Goal: Transaction & Acquisition: Purchase product/service

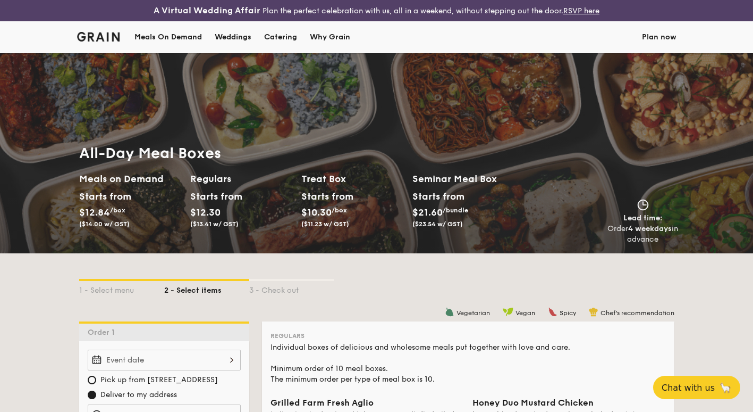
scroll to position [1, 0]
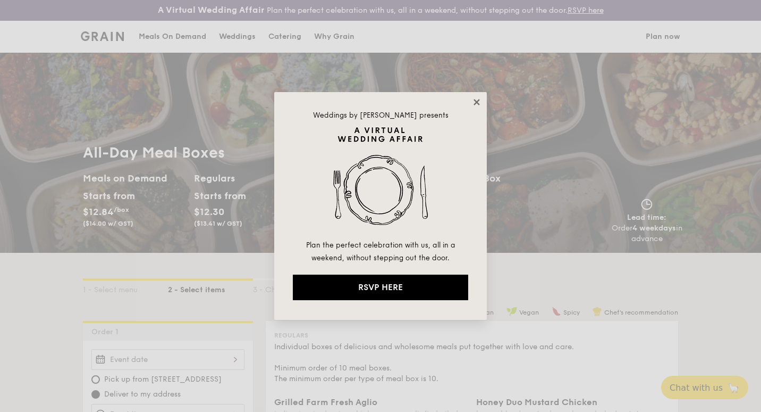
click at [475, 100] on icon at bounding box center [477, 102] width 6 height 6
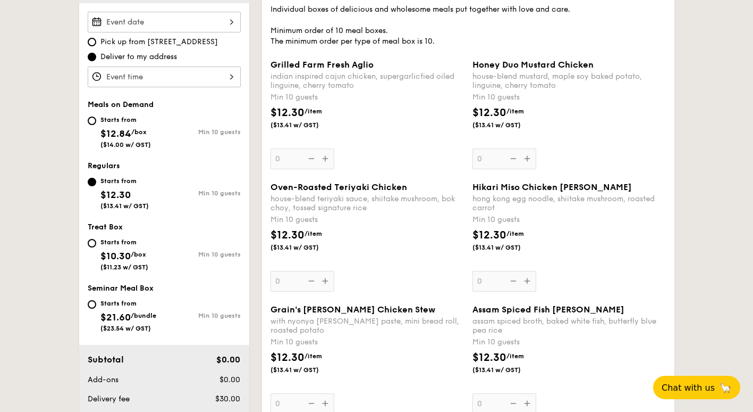
scroll to position [340, 0]
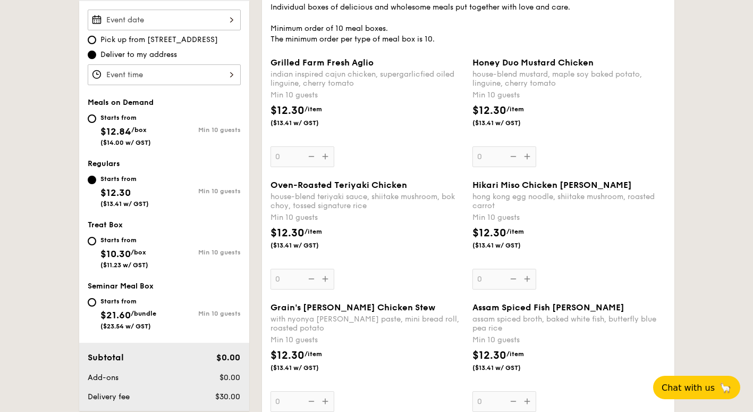
click at [169, 36] on span "Pick up from [STREET_ADDRESS]" at bounding box center [159, 40] width 118 height 11
click at [96, 36] on input "Pick up from [STREET_ADDRESS]" at bounding box center [92, 40] width 9 height 9
radio input "true"
click at [149, 54] on span "Deliver to my address" at bounding box center [138, 54] width 77 height 11
click at [96, 54] on input "Deliver to my address" at bounding box center [92, 55] width 9 height 9
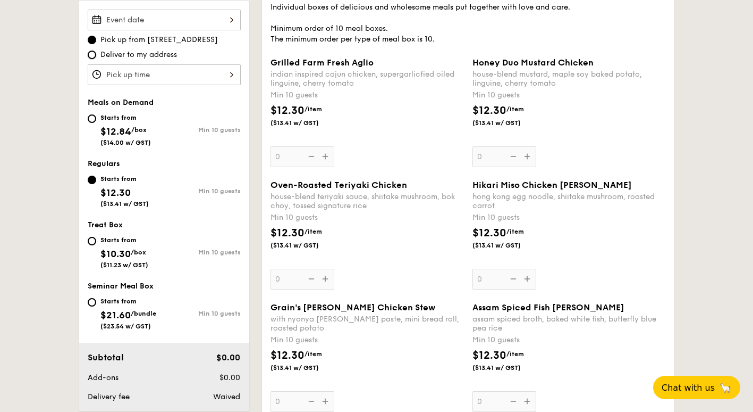
radio input "true"
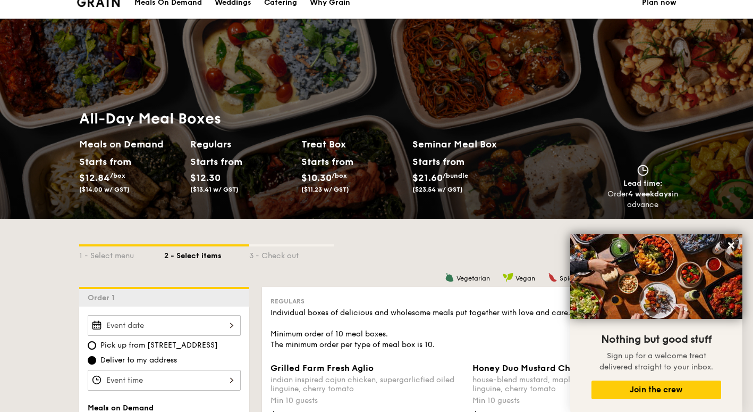
scroll to position [32, 0]
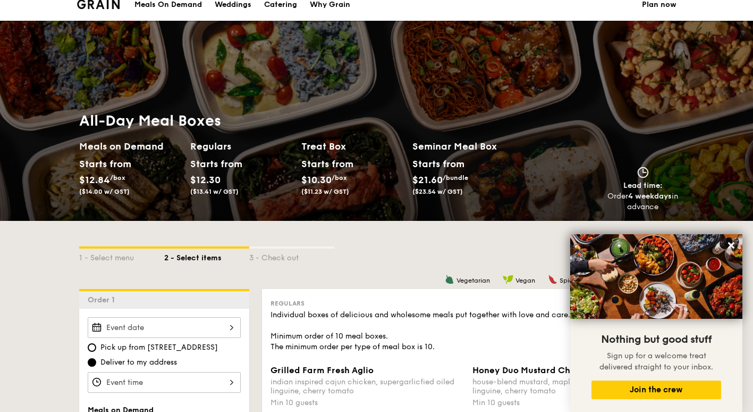
click at [437, 170] on div "Starts from" at bounding box center [439, 164] width 52 height 16
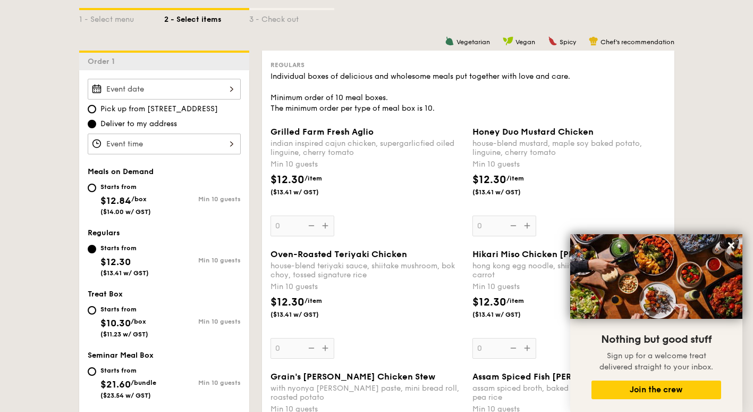
scroll to position [261, 0]
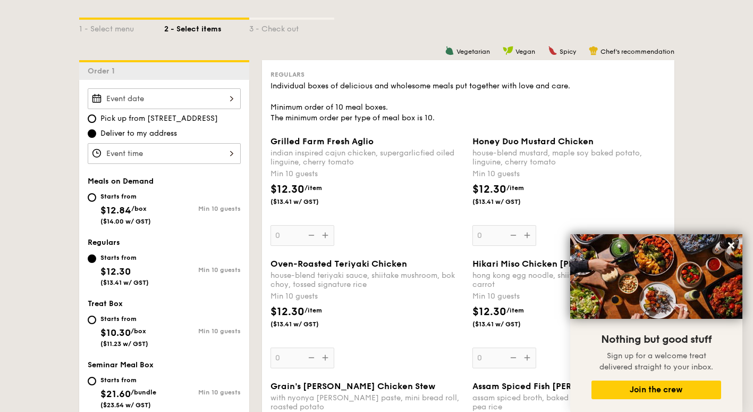
click at [185, 102] on div at bounding box center [164, 98] width 153 height 21
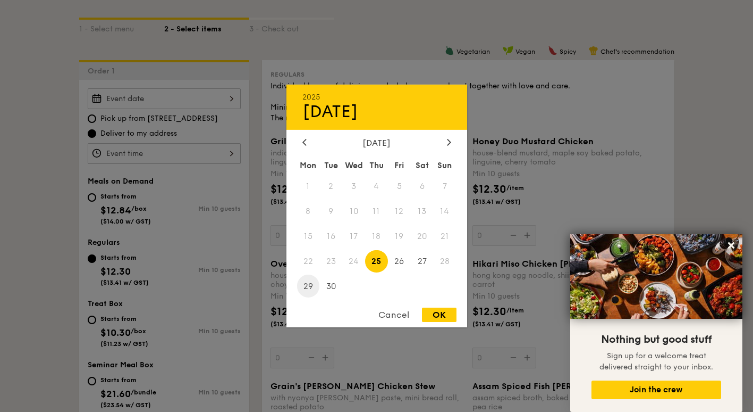
click at [306, 287] on span "29" at bounding box center [308, 285] width 23 height 23
click at [440, 314] on div "OK" at bounding box center [439, 314] width 35 height 14
type input "Sep 29, 2025"
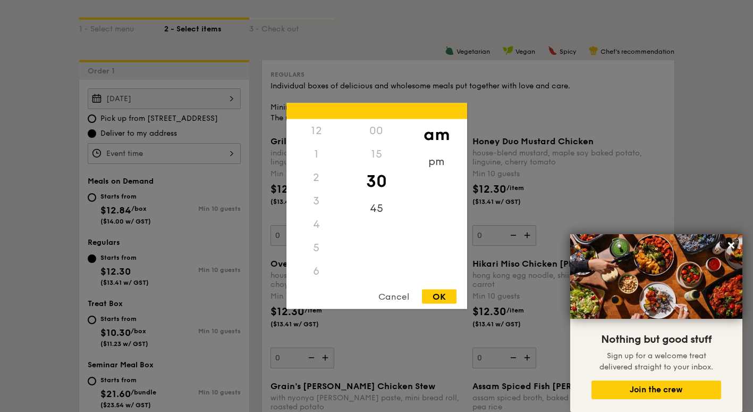
scroll to position [117, 0]
click at [211, 161] on div "12 1 2 3 4 5 6 7 8 9 10 11 00 15 30 45 am pm Cancel OK" at bounding box center [164, 153] width 153 height 21
click at [314, 261] on div "11" at bounding box center [317, 273] width 60 height 31
click at [379, 132] on div "00" at bounding box center [377, 134] width 60 height 31
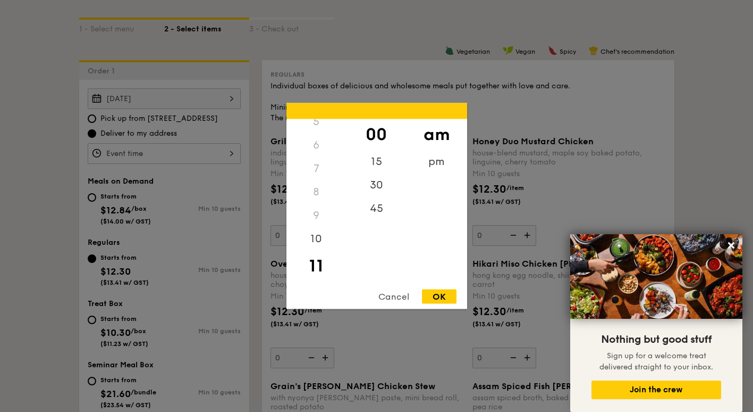
click at [439, 294] on div "OK" at bounding box center [439, 296] width 35 height 14
type input "11:00AM"
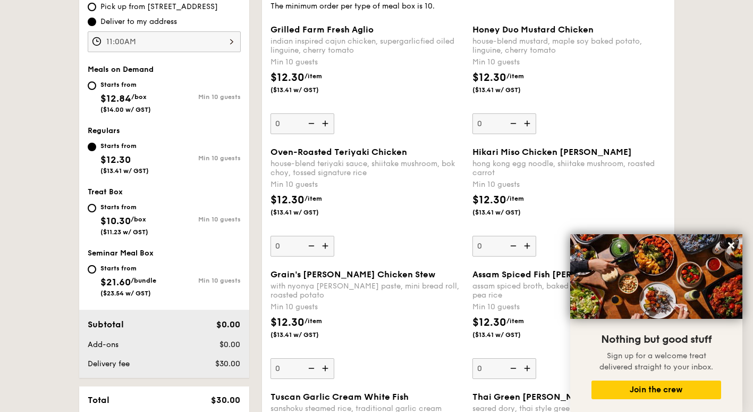
scroll to position [374, 0]
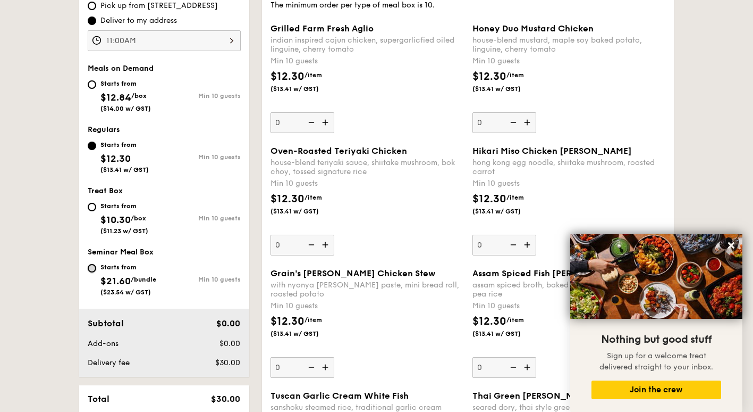
click at [90, 269] on input "Starts from $21.60 /bundle ($23.54 w/ GST) Min 10 guests" at bounding box center [92, 268] width 9 height 9
radio input "true"
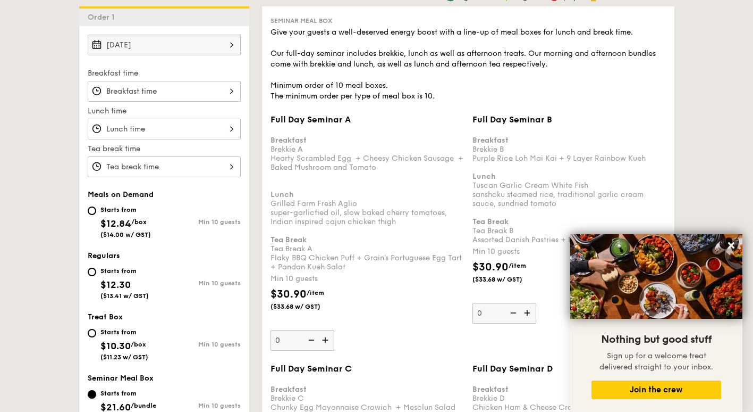
scroll to position [314, 0]
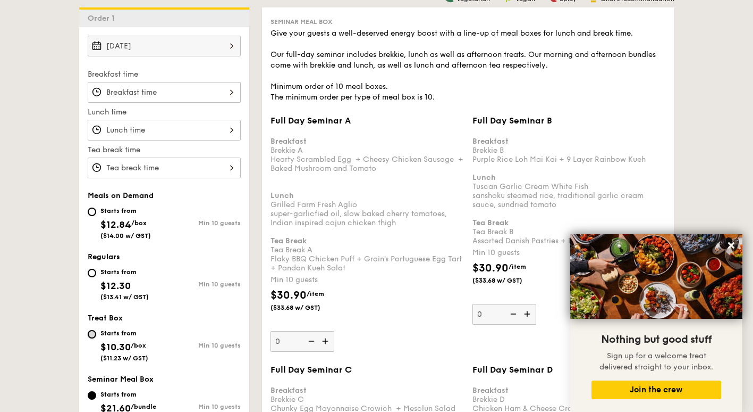
click at [89, 336] on input "Starts from $10.30 /box ($11.23 w/ GST) Min 10 guests" at bounding box center [92, 334] width 9 height 9
radio input "true"
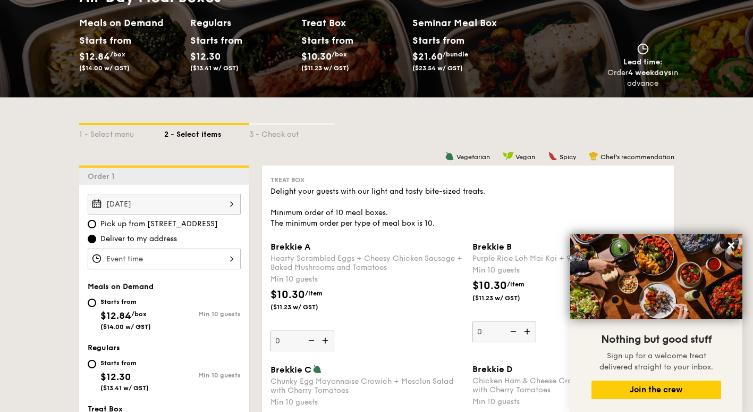
scroll to position [0, 0]
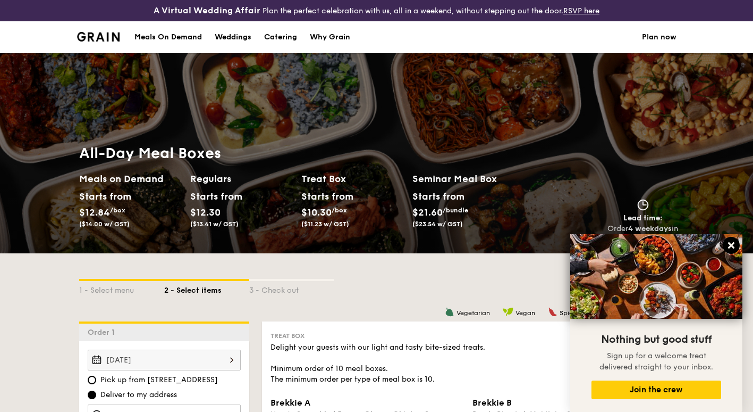
click at [730, 244] on icon at bounding box center [731, 245] width 6 height 6
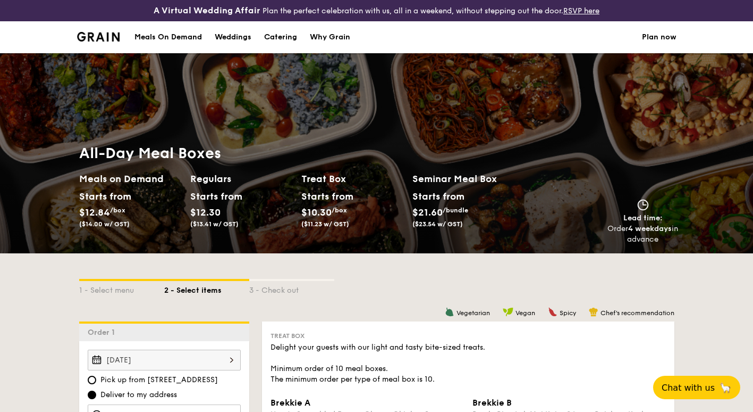
click at [95, 37] on img at bounding box center [98, 37] width 43 height 10
